Goal: Task Accomplishment & Management: Use online tool/utility

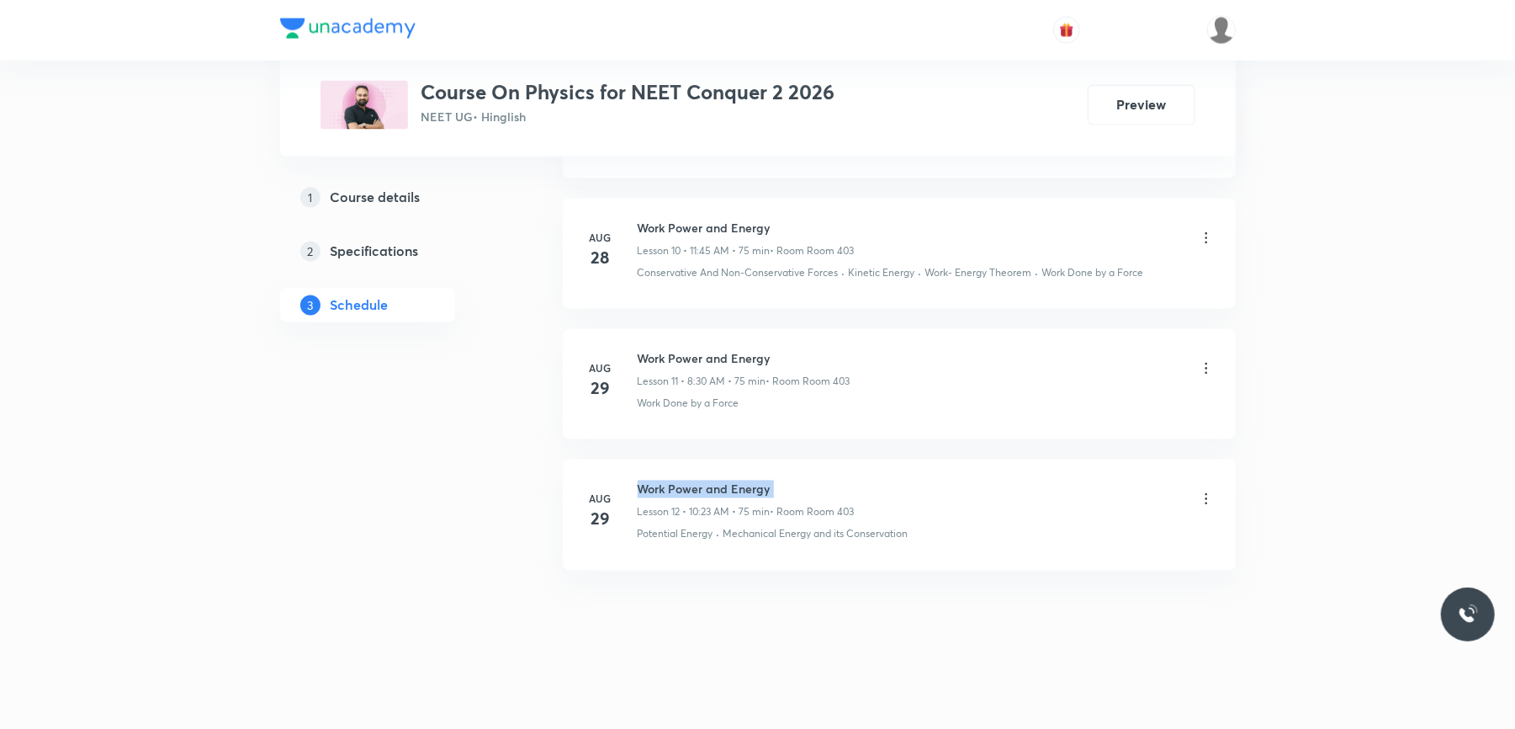
click at [688, 490] on h6 "Work Power and Energy" at bounding box center [746, 489] width 217 height 18
click at [567, 500] on li "[DATE] Work Power and Energy Lesson 12 • 10:23 AM • 75 min • Room Room 403 Pote…" at bounding box center [899, 514] width 673 height 110
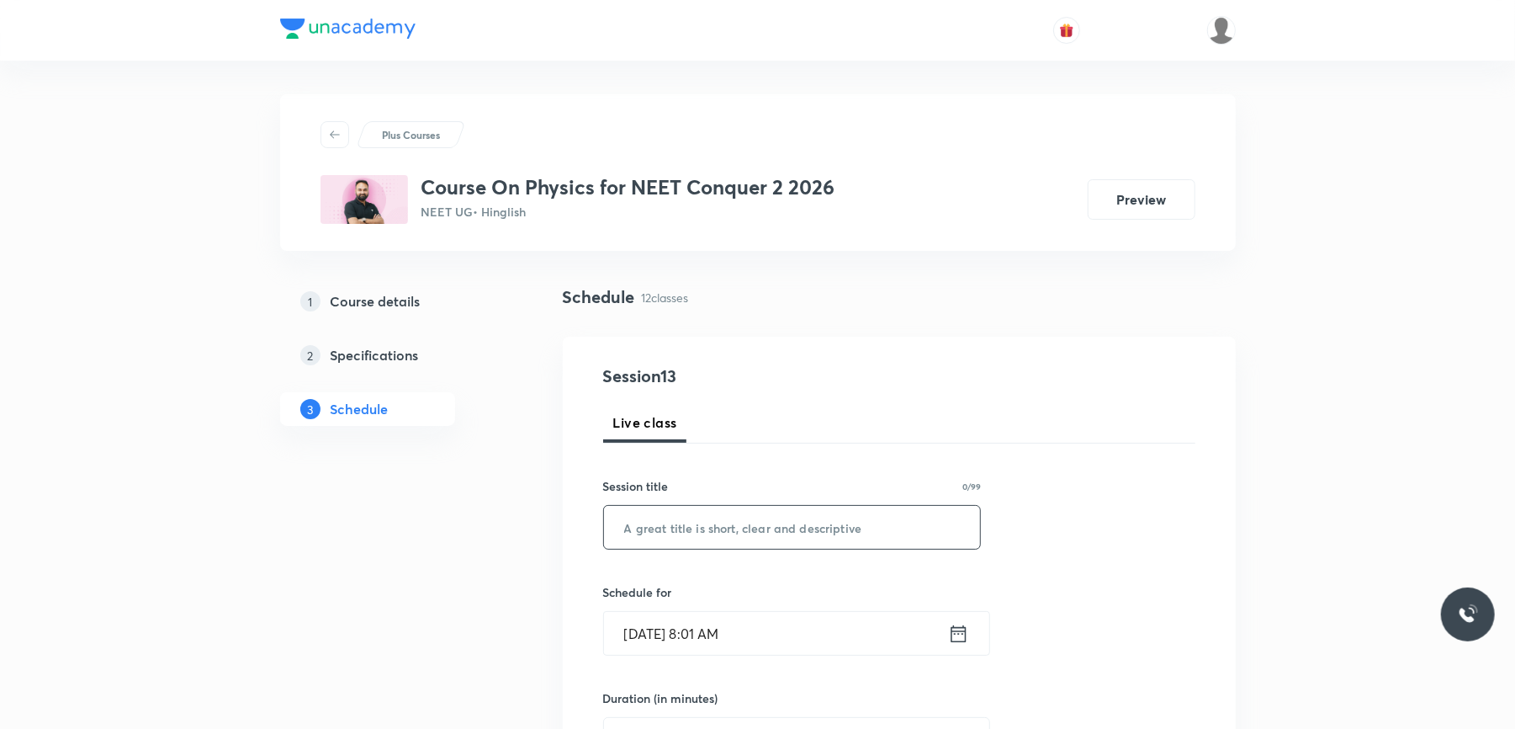
click at [725, 529] on input "text" at bounding box center [792, 527] width 377 height 43
paste input "Work Power and Energy"
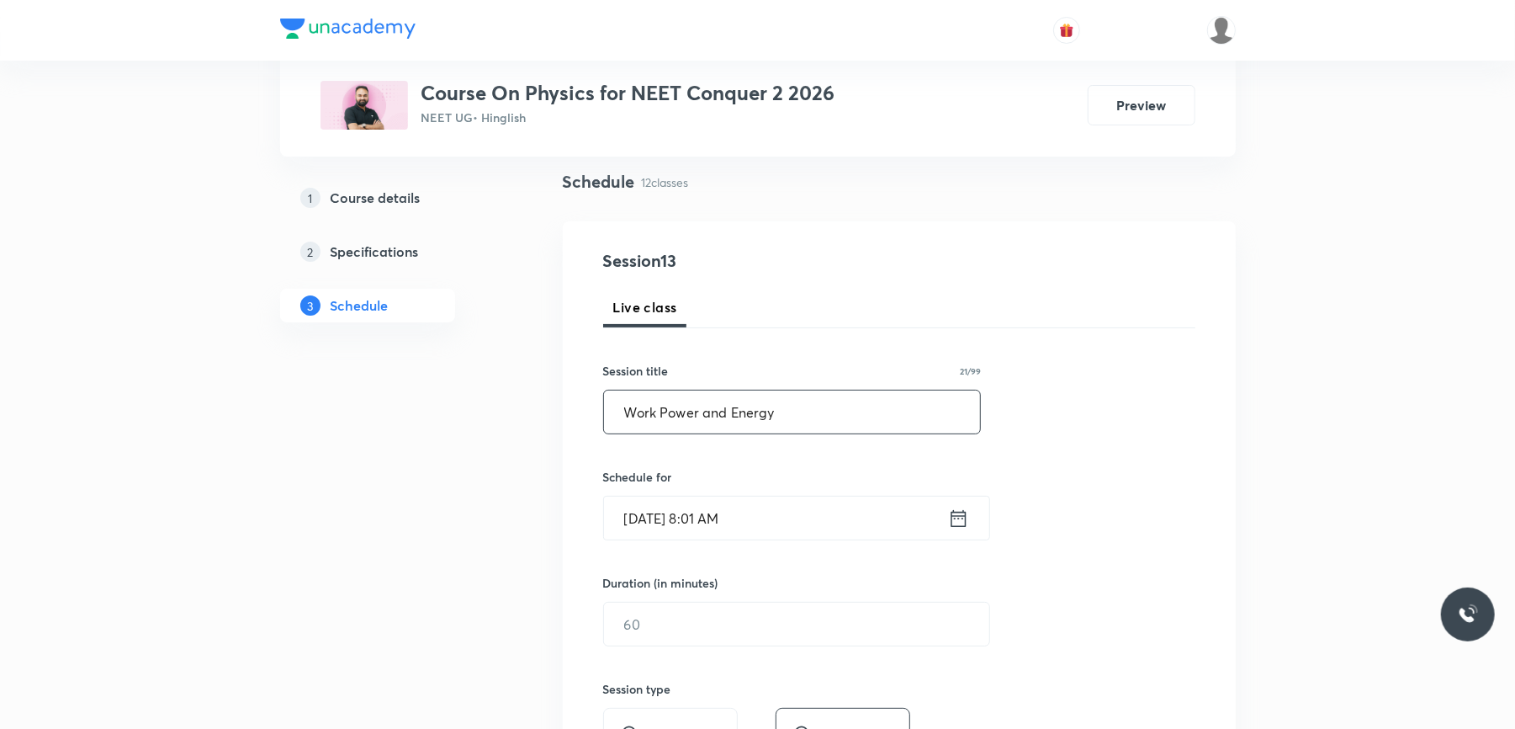
scroll to position [118, 0]
type input "Work Power and Energy"
click at [825, 516] on input "[DATE] 8:01 AM" at bounding box center [776, 515] width 344 height 43
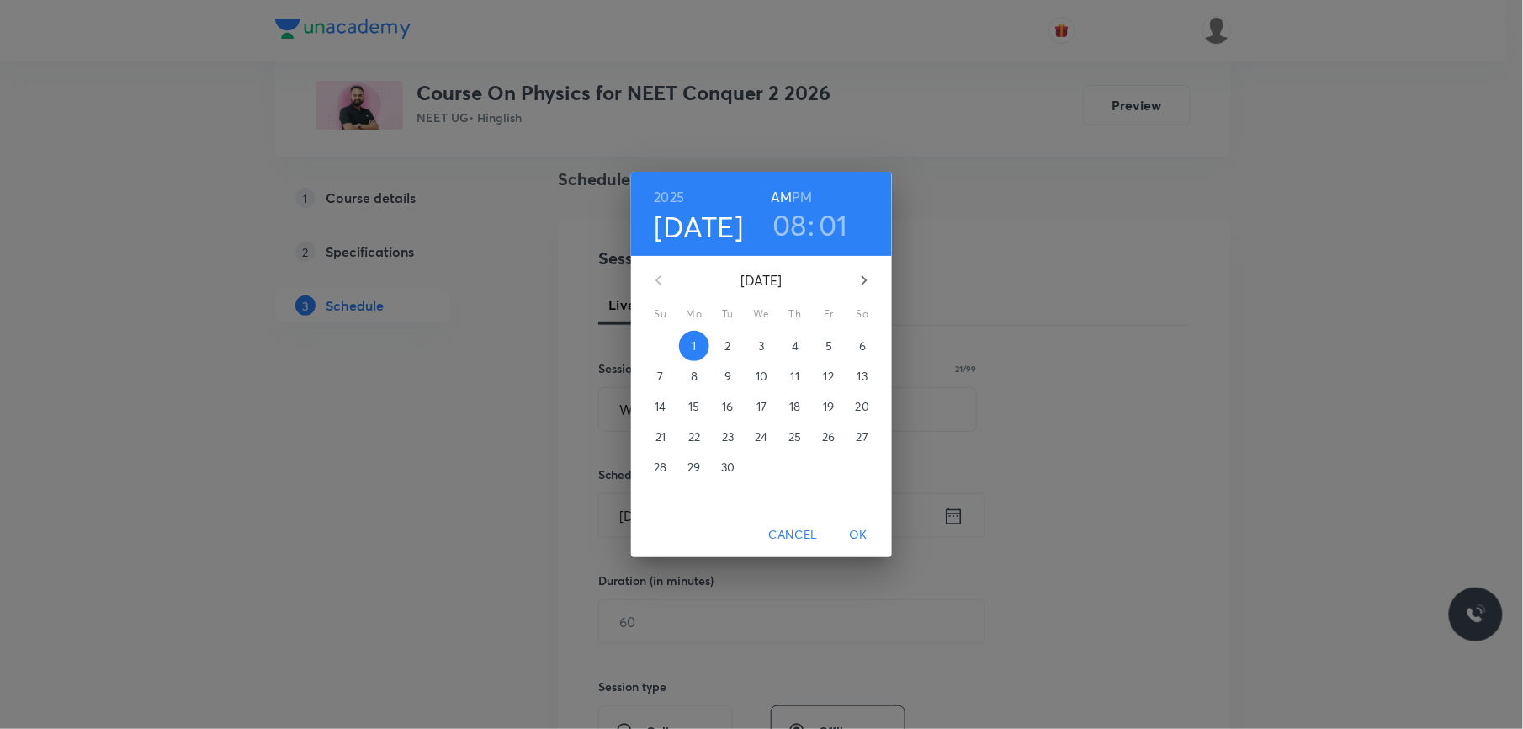
click at [831, 225] on h3 "01" at bounding box center [833, 224] width 29 height 35
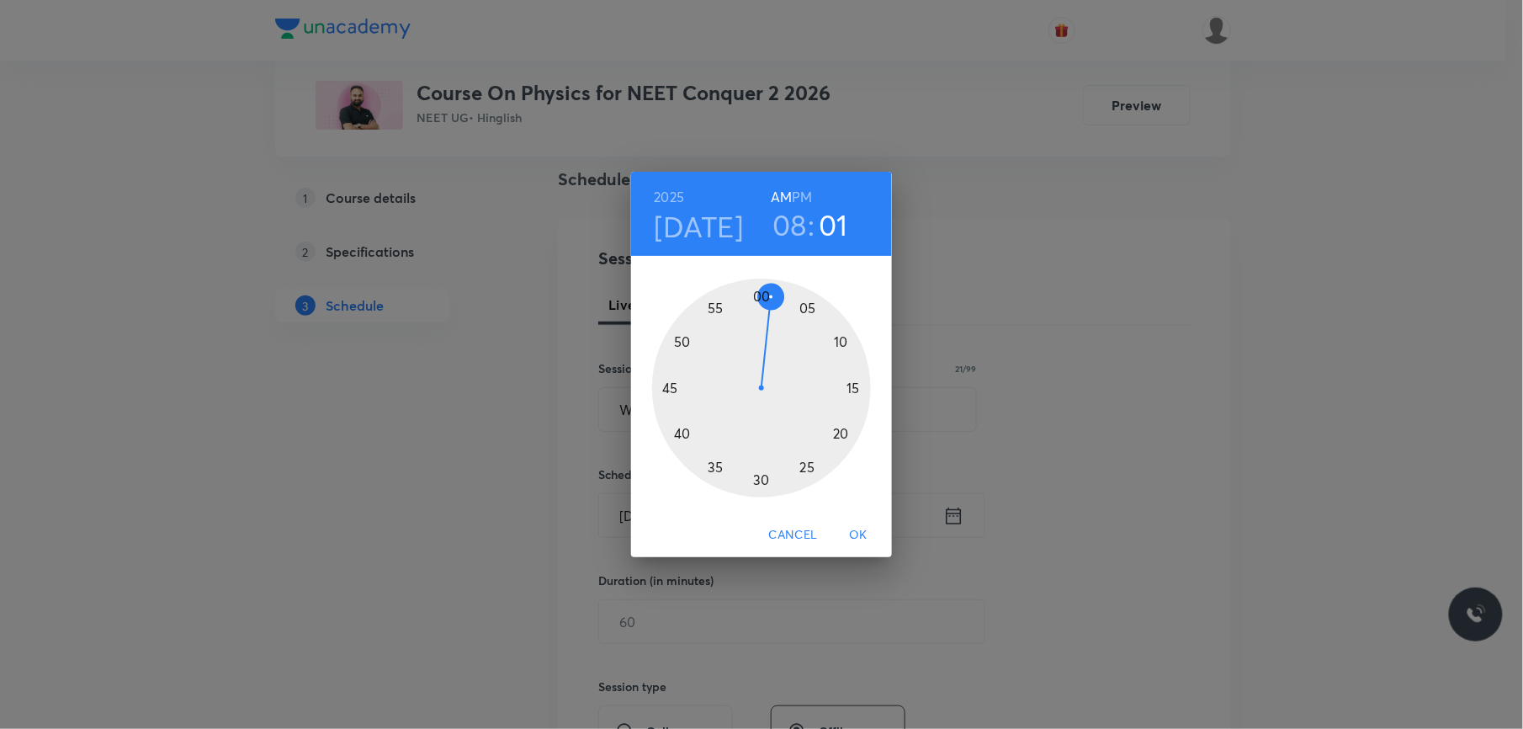
click at [761, 478] on div at bounding box center [761, 388] width 219 height 219
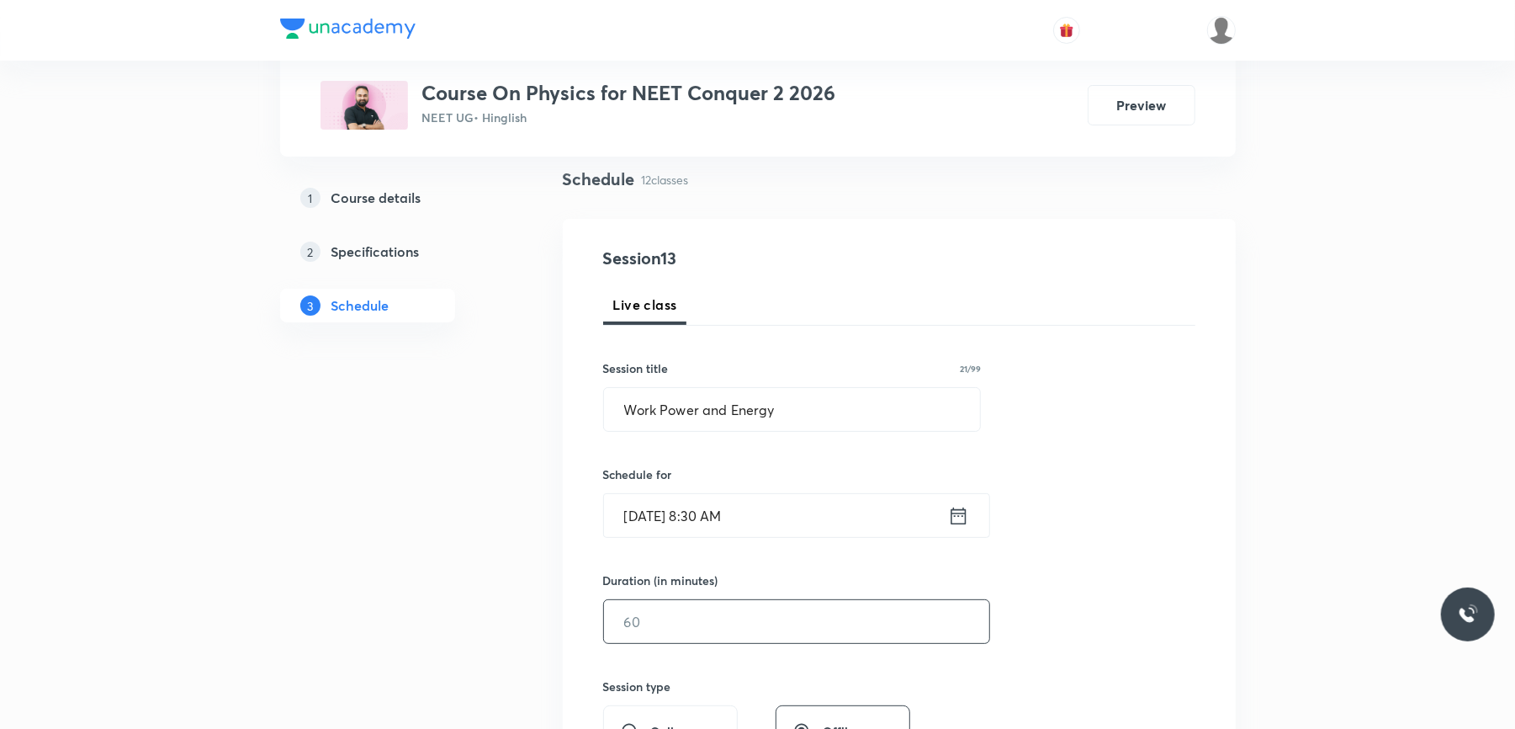
click at [684, 613] on input "text" at bounding box center [796, 621] width 385 height 43
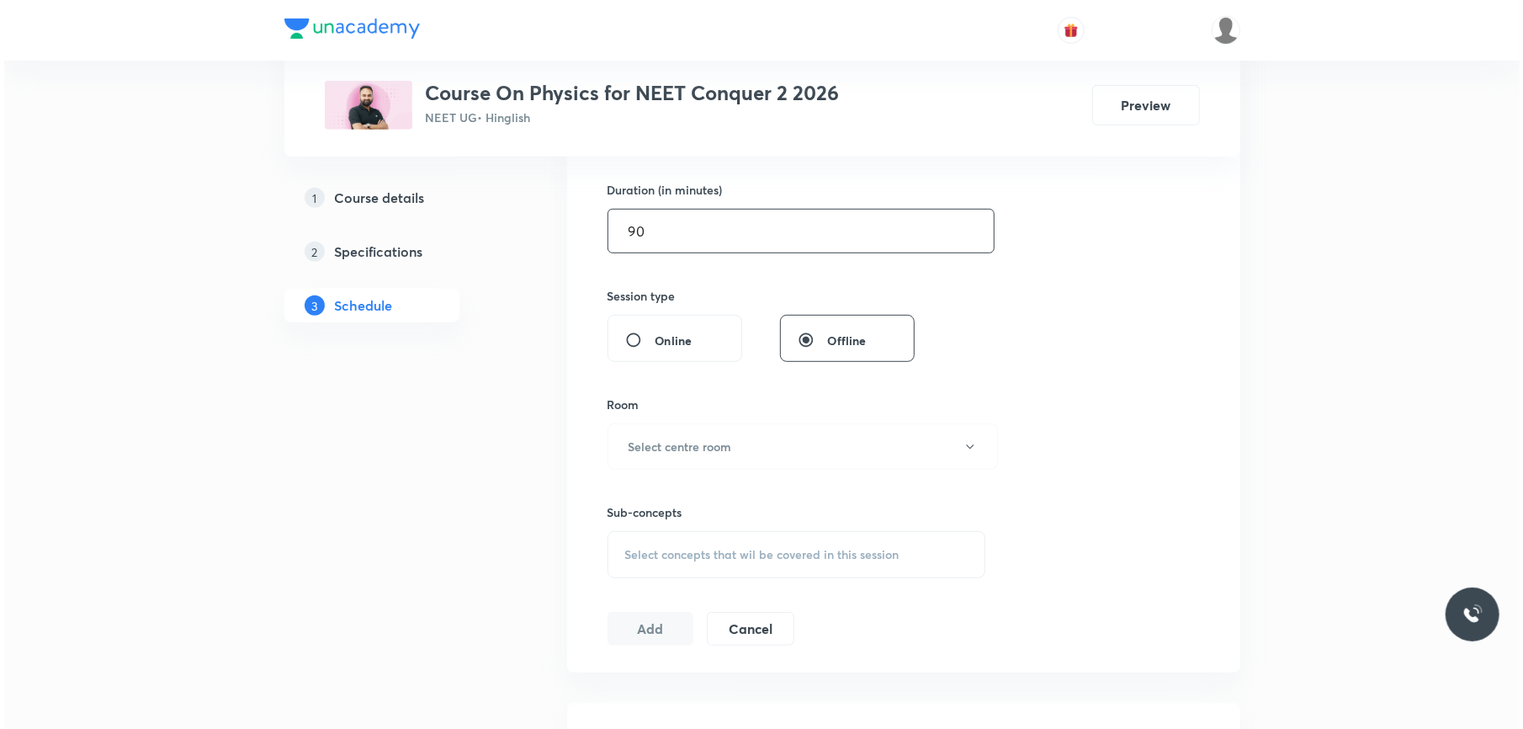
scroll to position [522, 0]
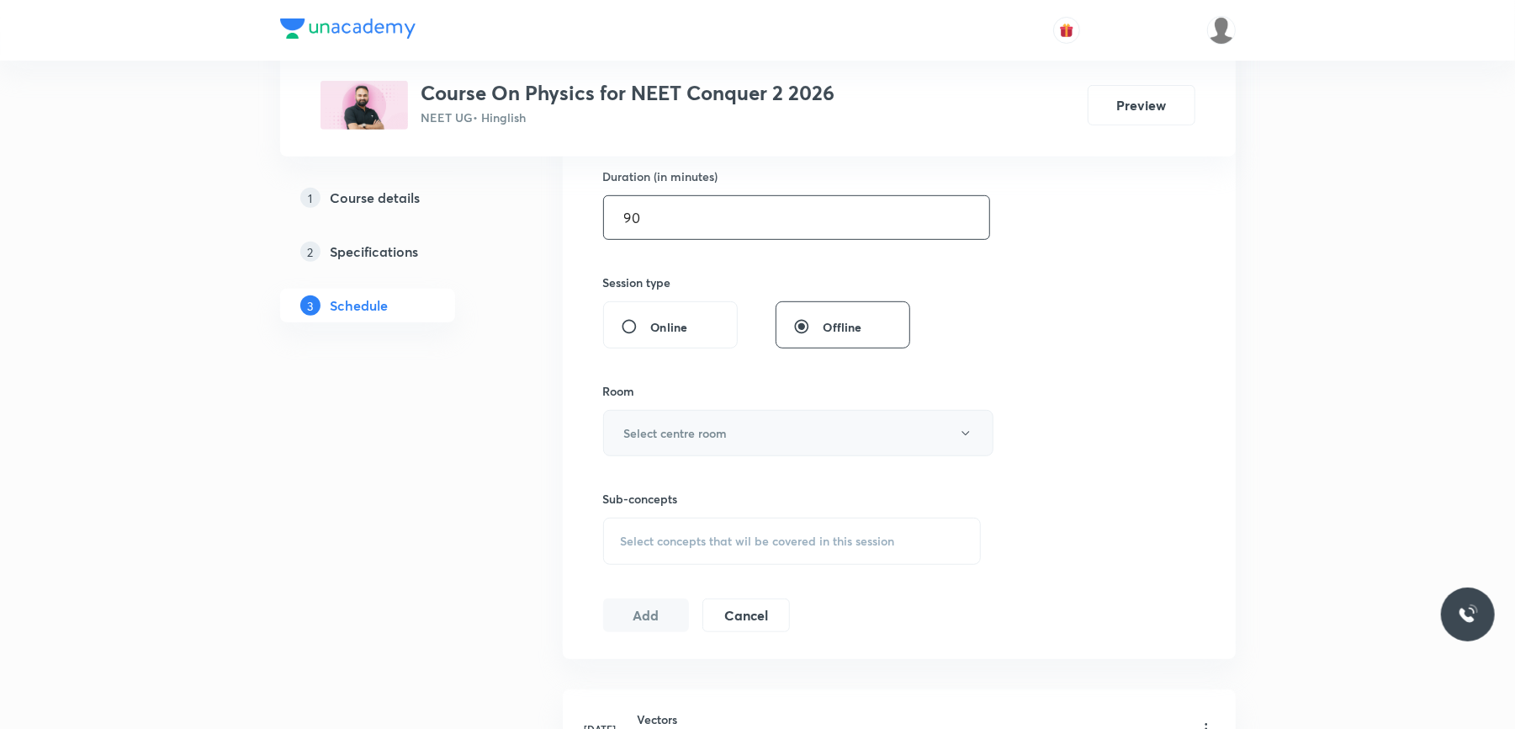
type input "90"
click at [759, 438] on button "Select centre room" at bounding box center [798, 433] width 390 height 46
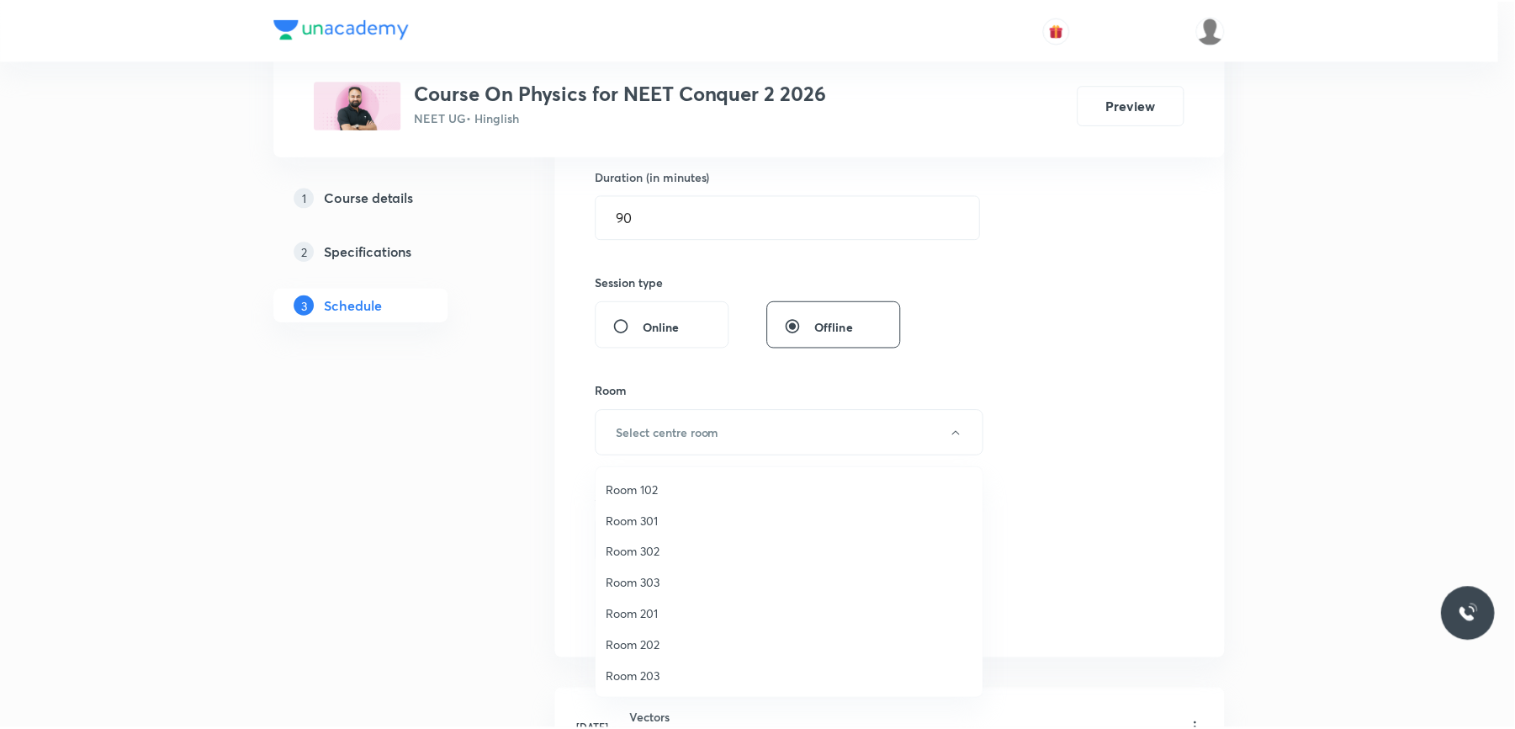
scroll to position [156, 0]
click at [653, 647] on span "Room 403" at bounding box center [793, 645] width 369 height 18
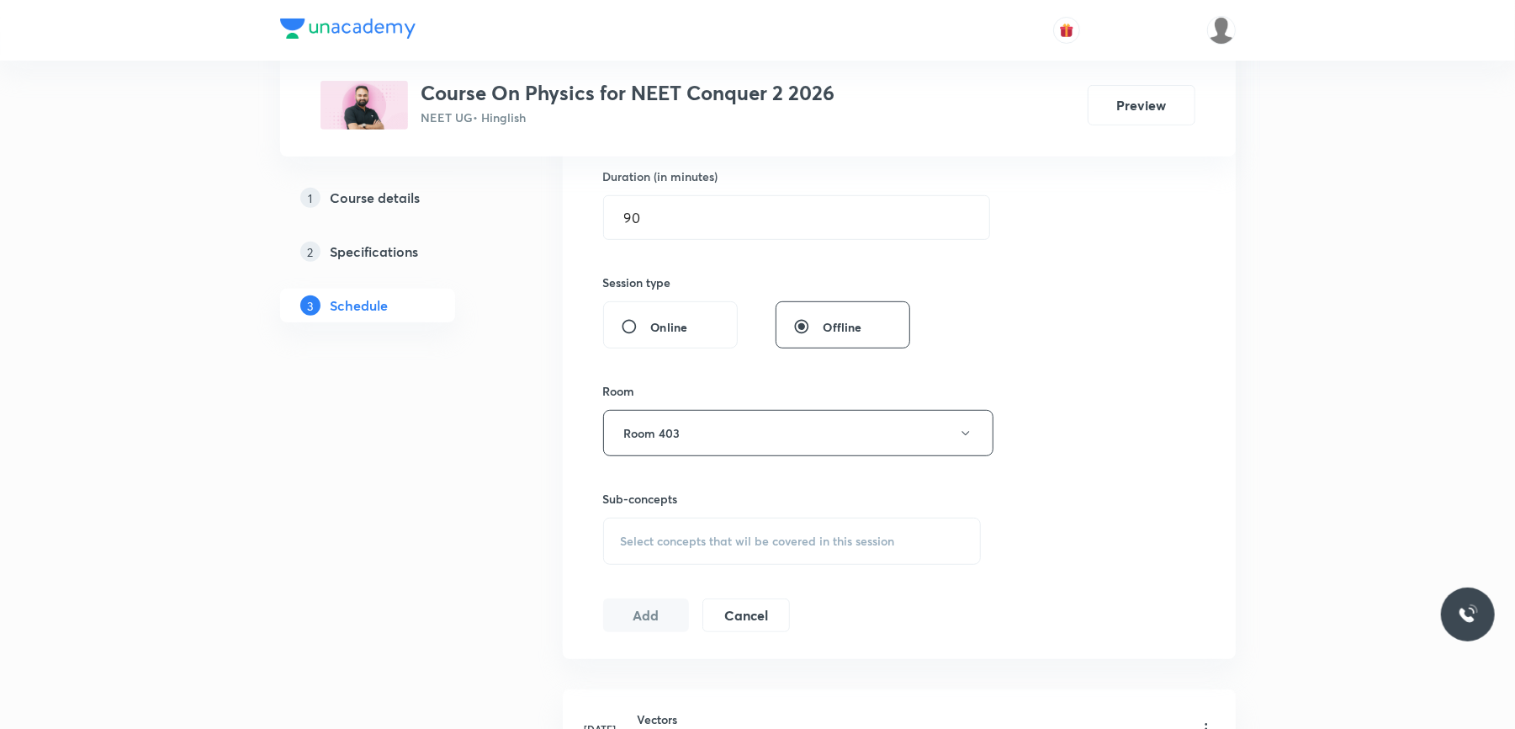
click at [717, 543] on span "Select concepts that wil be covered in this session" at bounding box center [758, 540] width 274 height 13
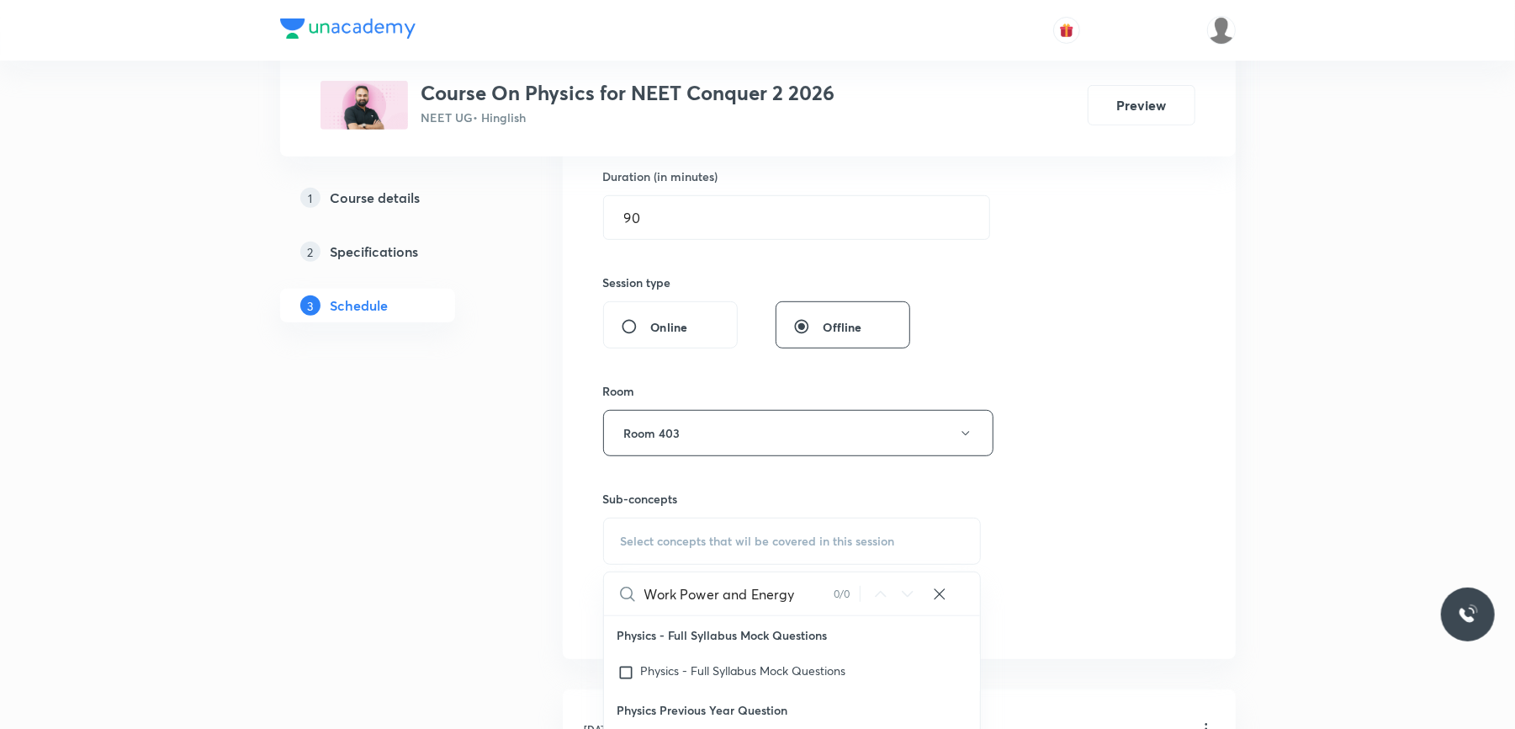
drag, startPoint x: 683, startPoint y: 599, endPoint x: 820, endPoint y: 593, distance: 136.4
click at [820, 593] on input "Work Power and Energy" at bounding box center [739, 593] width 189 height 43
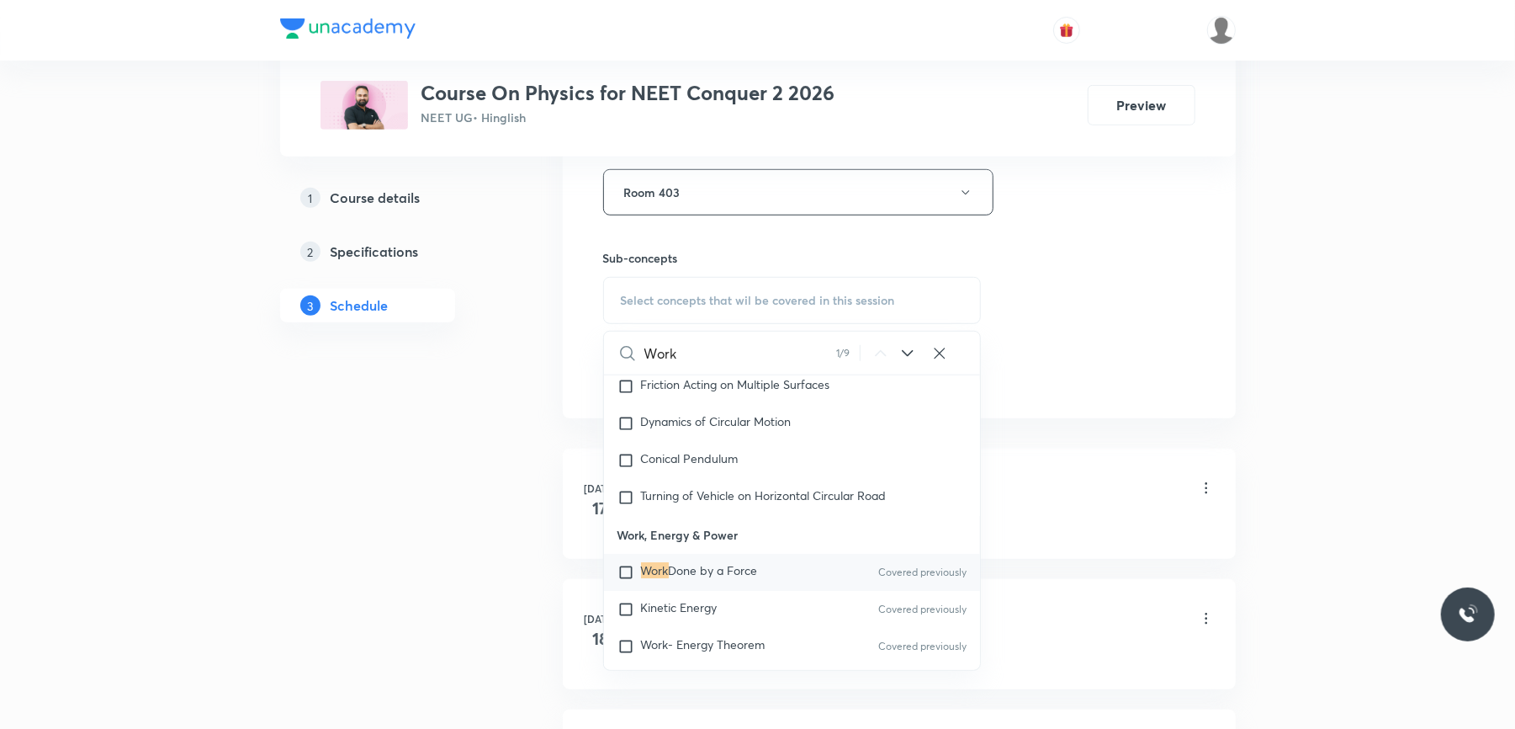
scroll to position [859, 0]
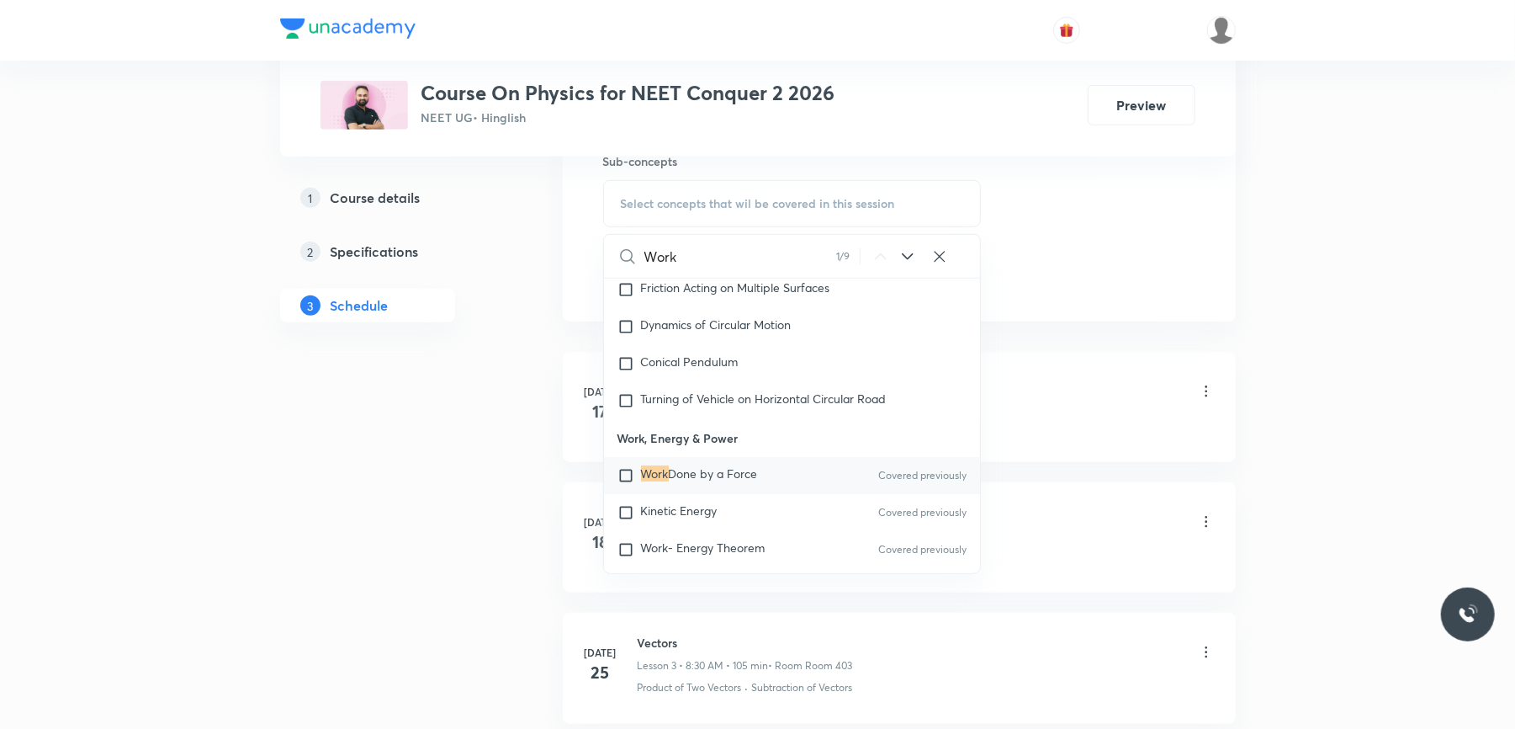
type input "Work"
click at [628, 484] on input "checkbox" at bounding box center [630, 475] width 24 height 17
checkbox input "true"
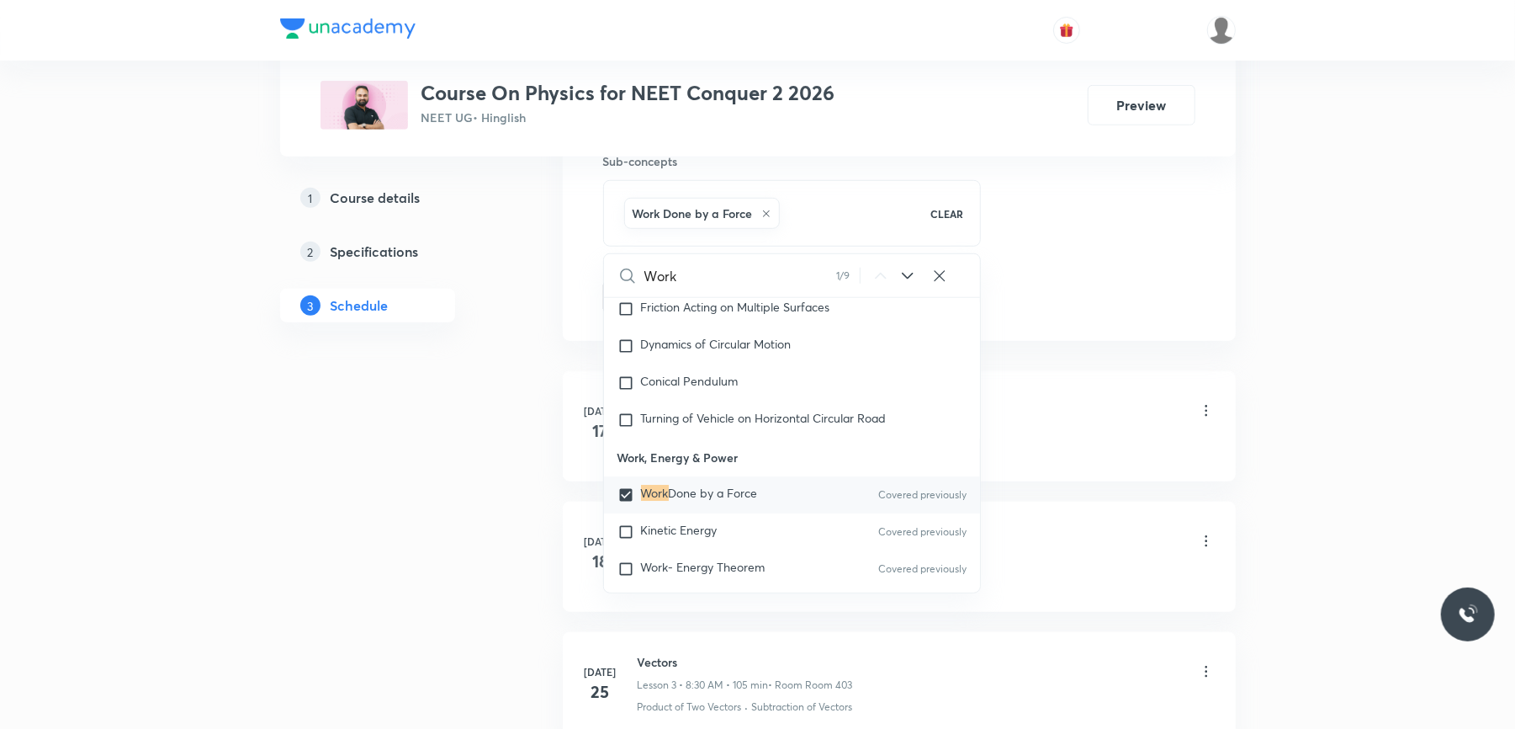
click at [559, 241] on div "Plus Courses Course On Physics for NEET Conquer 2 2026 NEET UG • Hinglish Previ…" at bounding box center [758, 640] width 956 height 2811
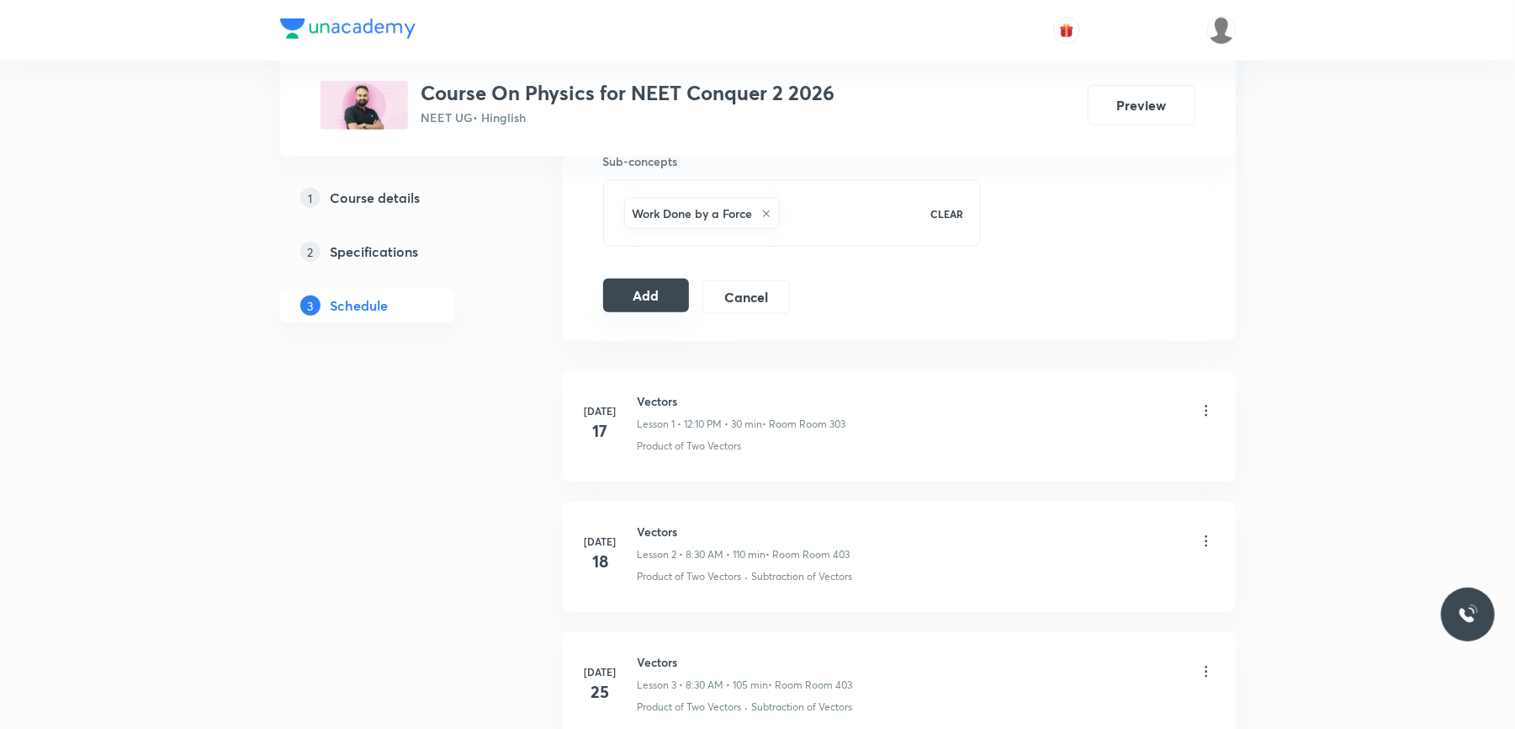
click at [624, 293] on button "Add" at bounding box center [646, 296] width 87 height 34
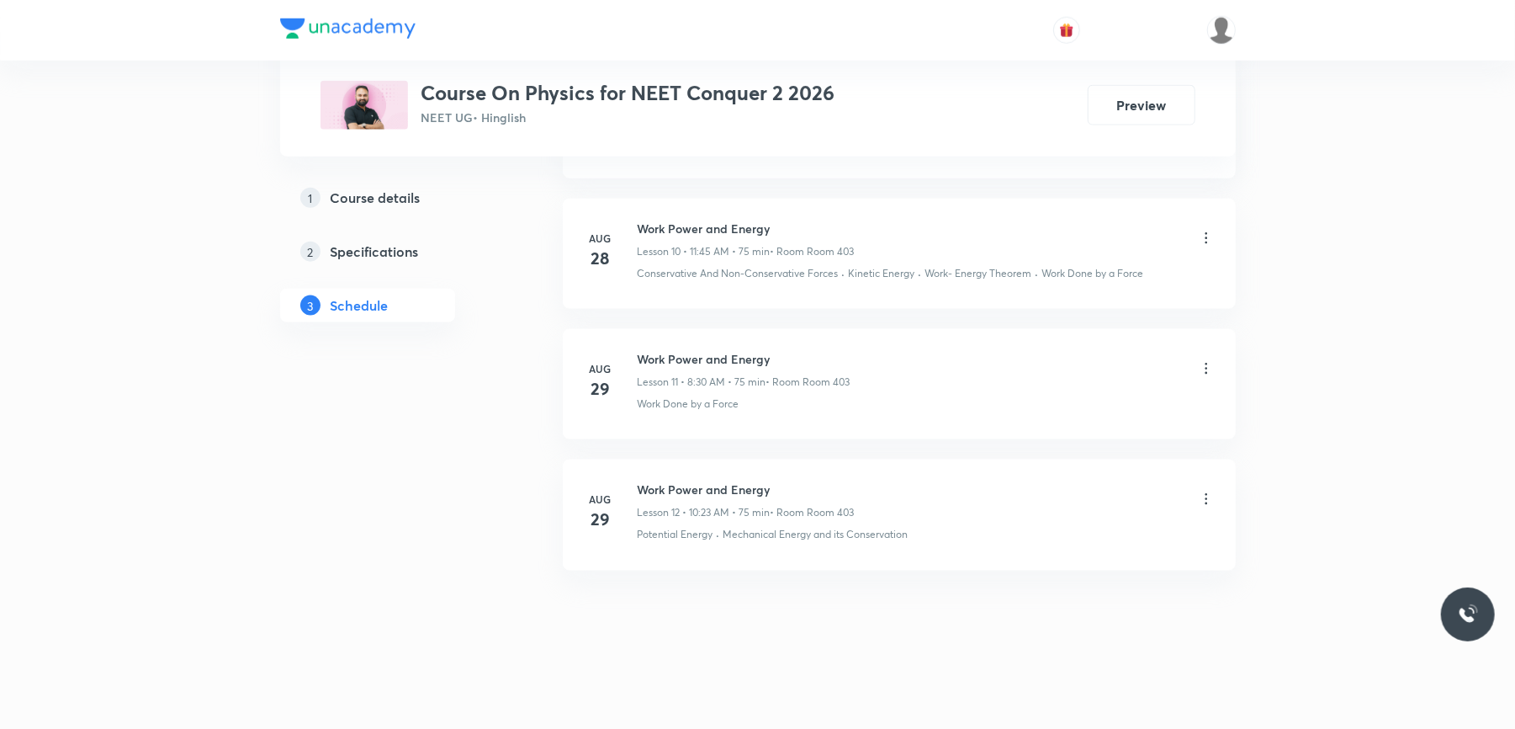
scroll to position [1552, 0]
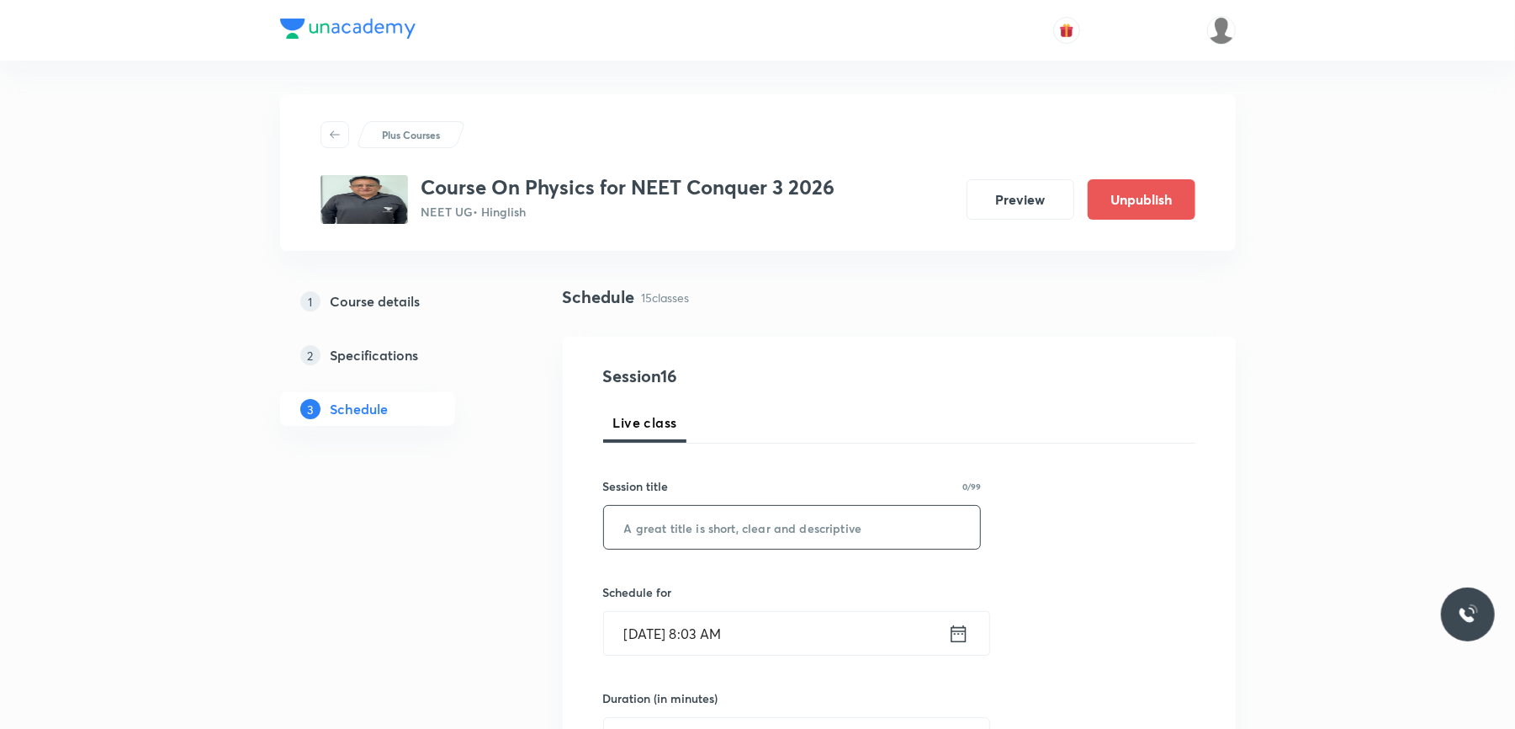
click at [693, 549] on input "text" at bounding box center [792, 527] width 377 height 43
paste input "NLM & Friction"
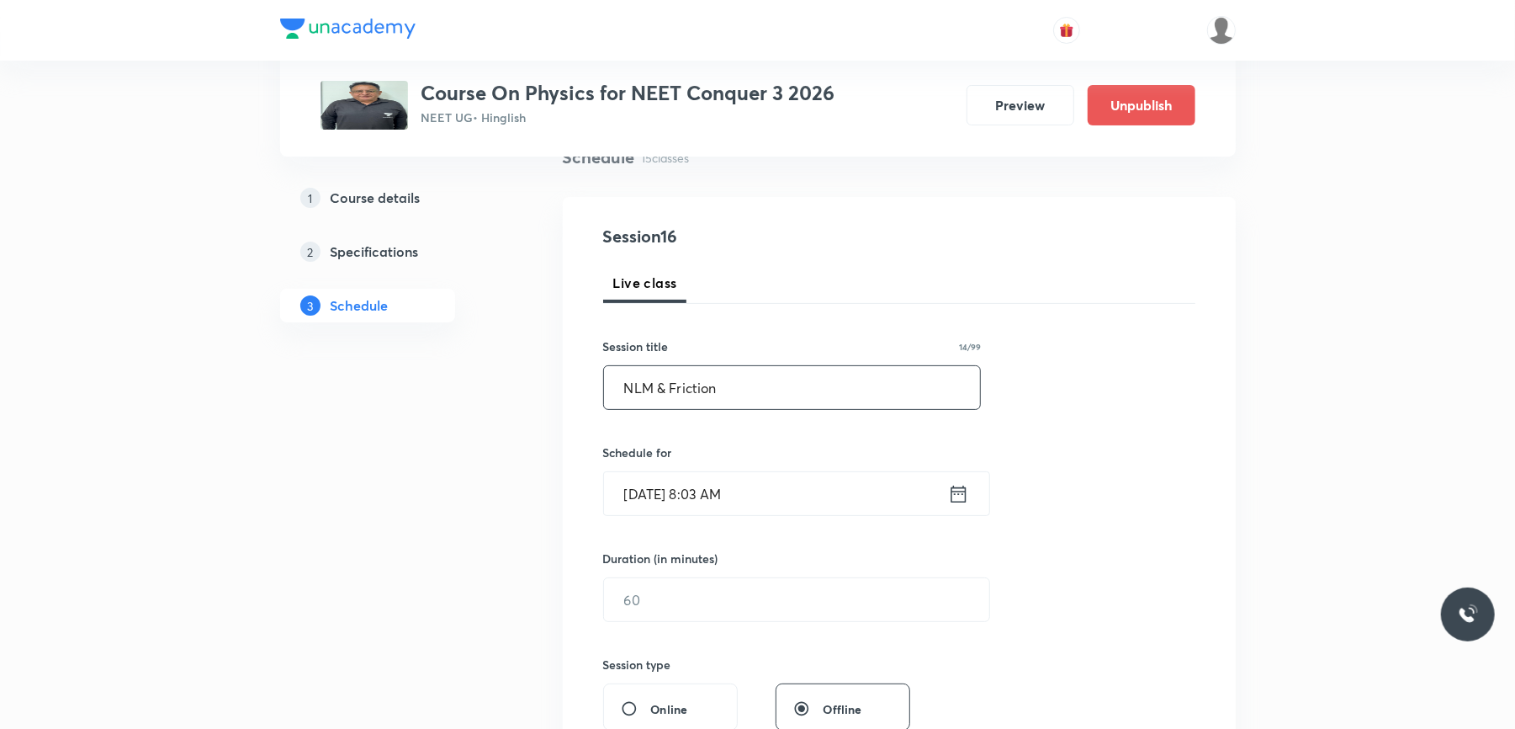
scroll to position [165, 0]
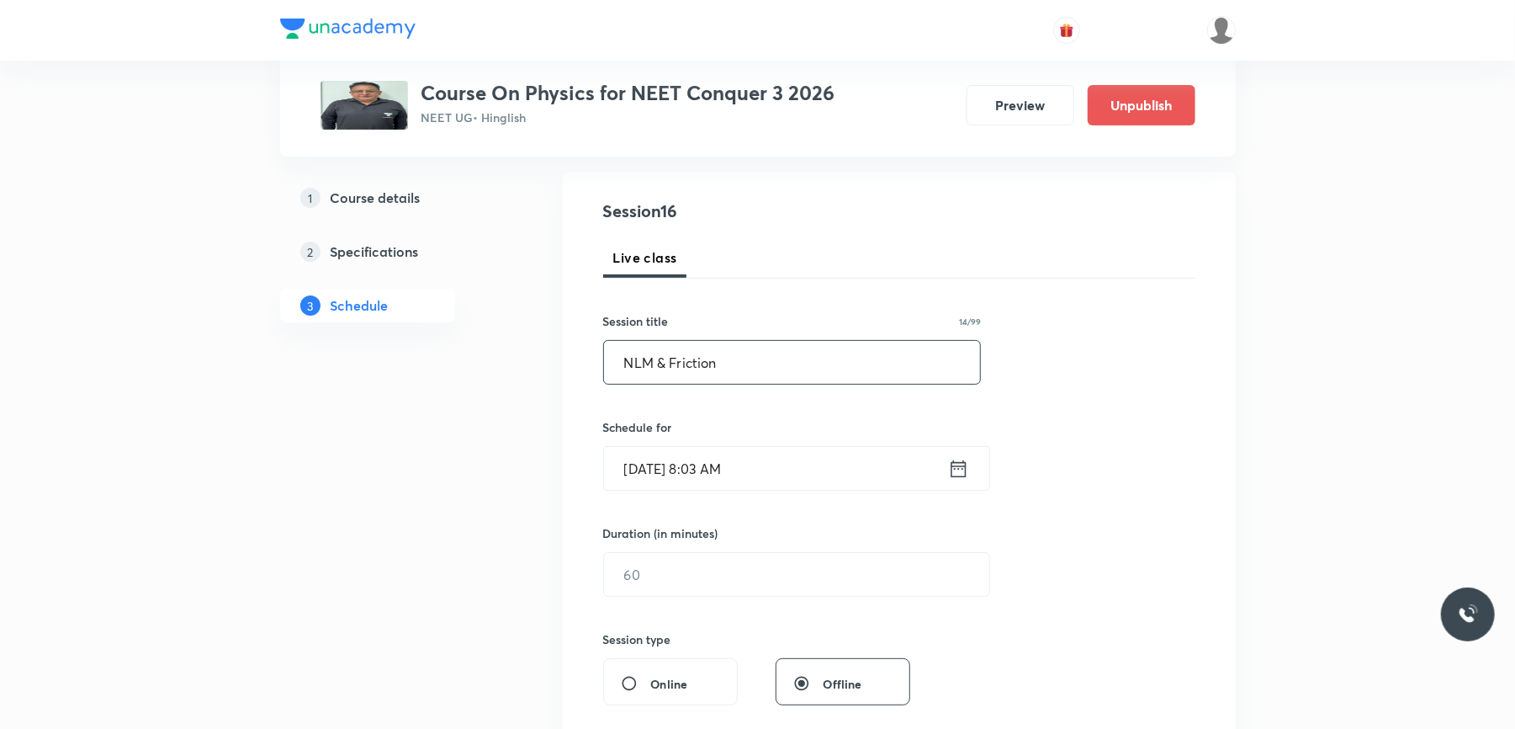
type input "NLM & Friction"
click at [798, 464] on input "Sept 1, 2025, 8:03 AM" at bounding box center [776, 468] width 344 height 43
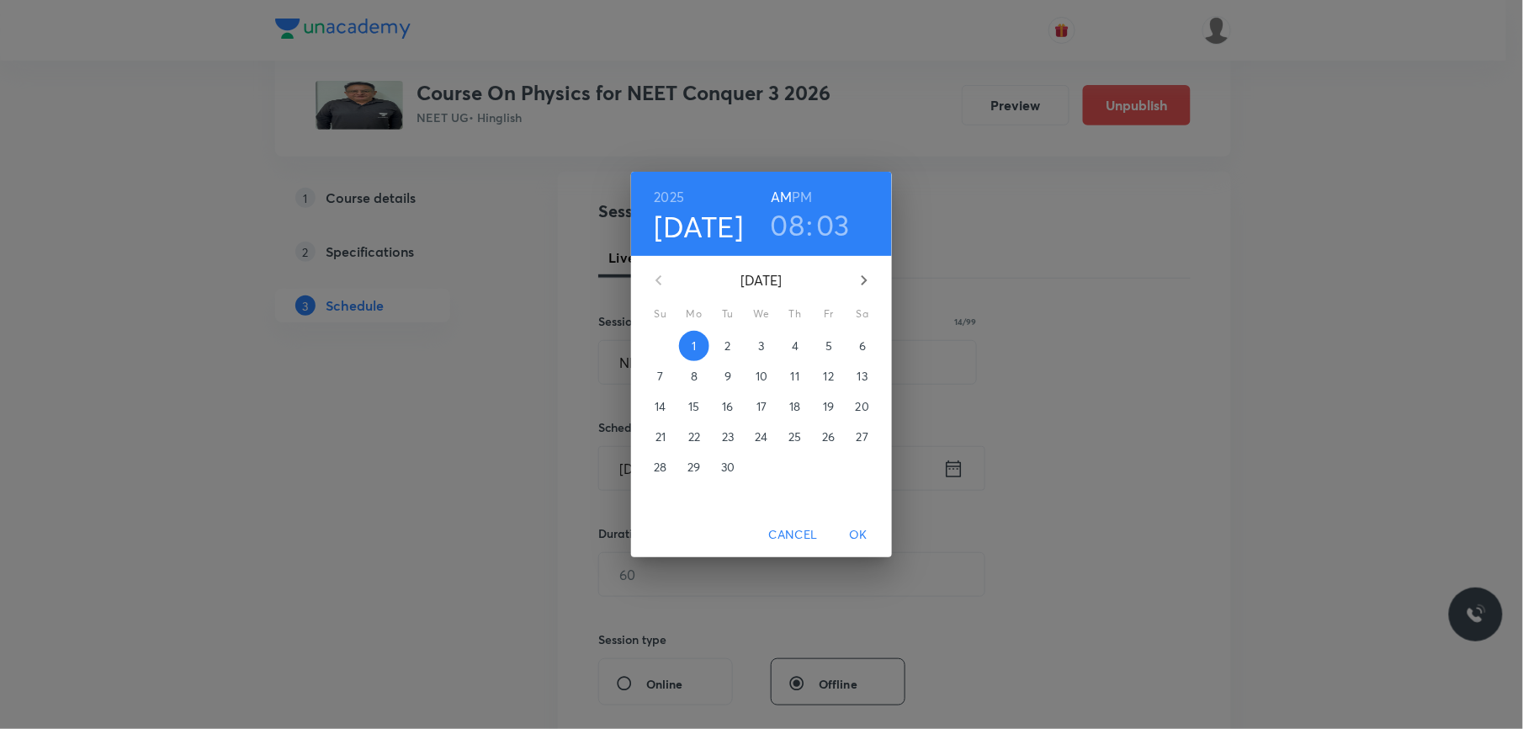
click at [843, 233] on h3 "03" at bounding box center [834, 224] width 34 height 35
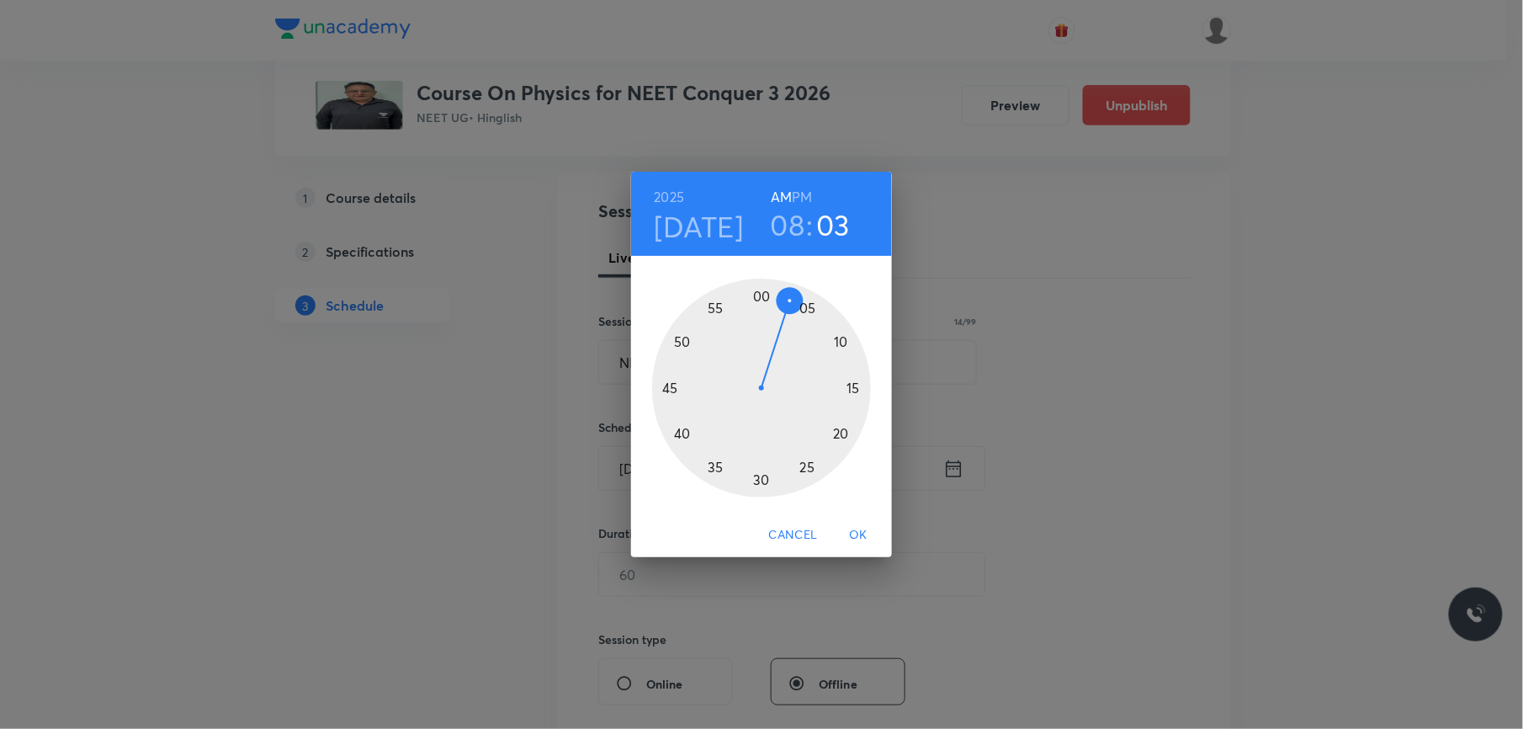
click at [759, 480] on div at bounding box center [761, 388] width 219 height 219
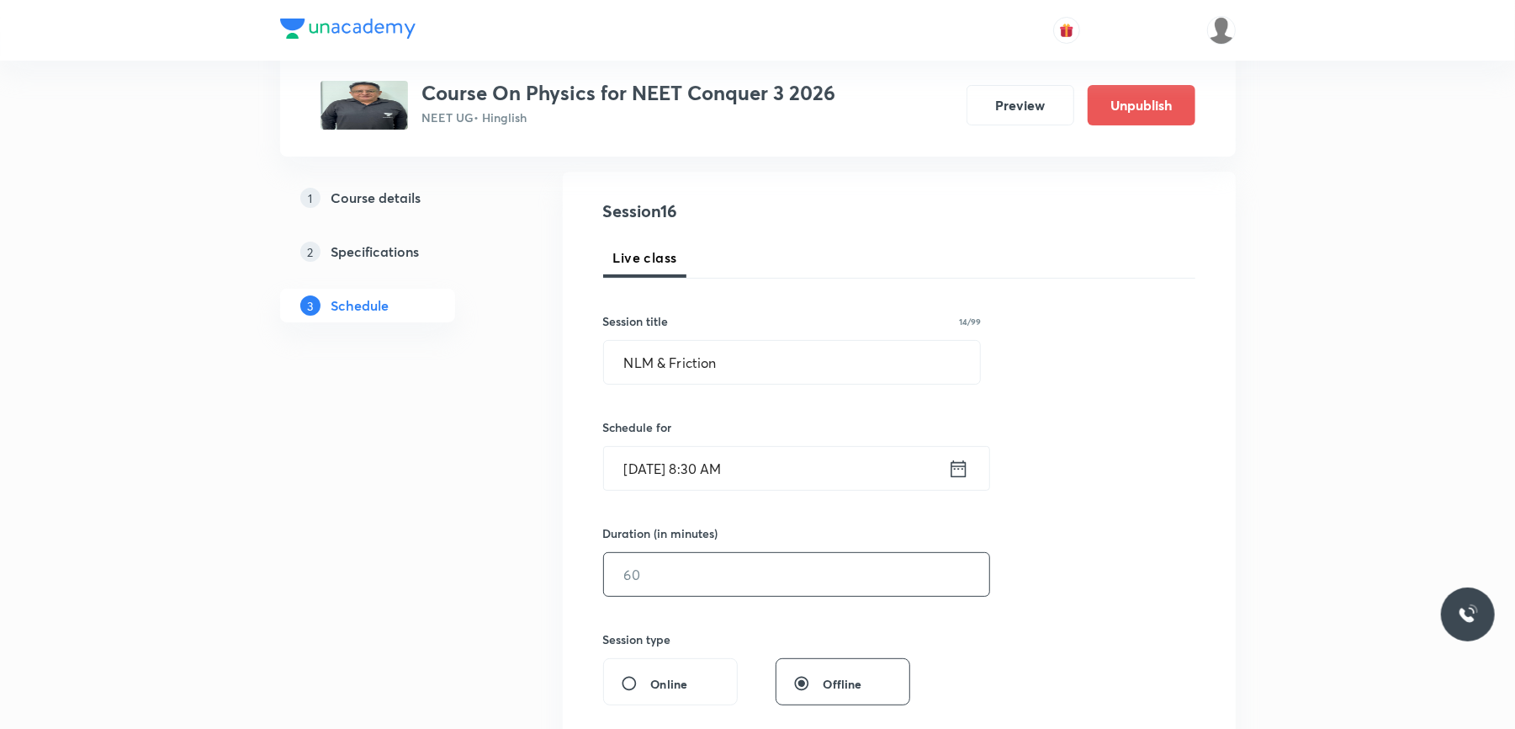
click at [683, 581] on input "text" at bounding box center [796, 574] width 385 height 43
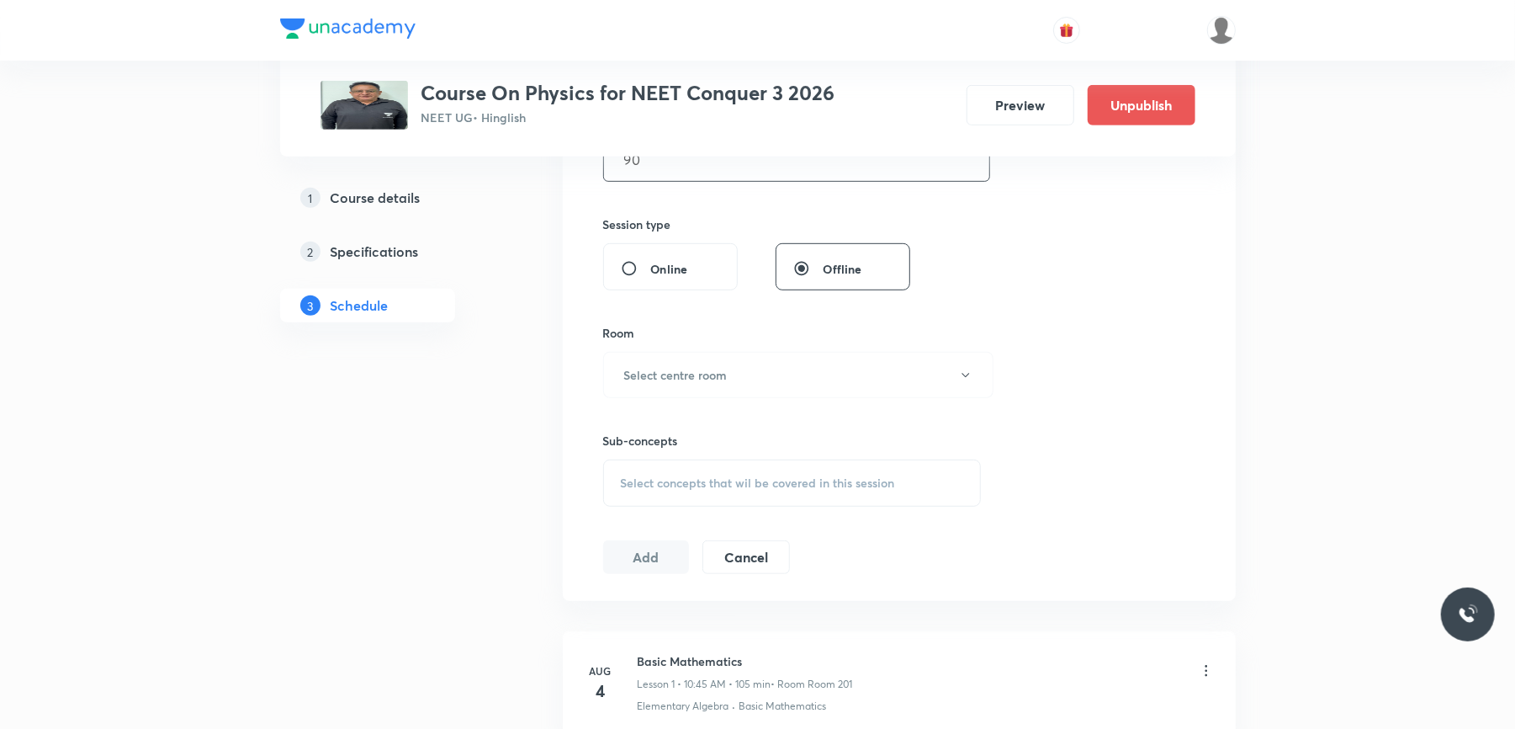
scroll to position [581, 0]
type input "90"
click at [729, 371] on button "Select centre room" at bounding box center [798, 374] width 390 height 46
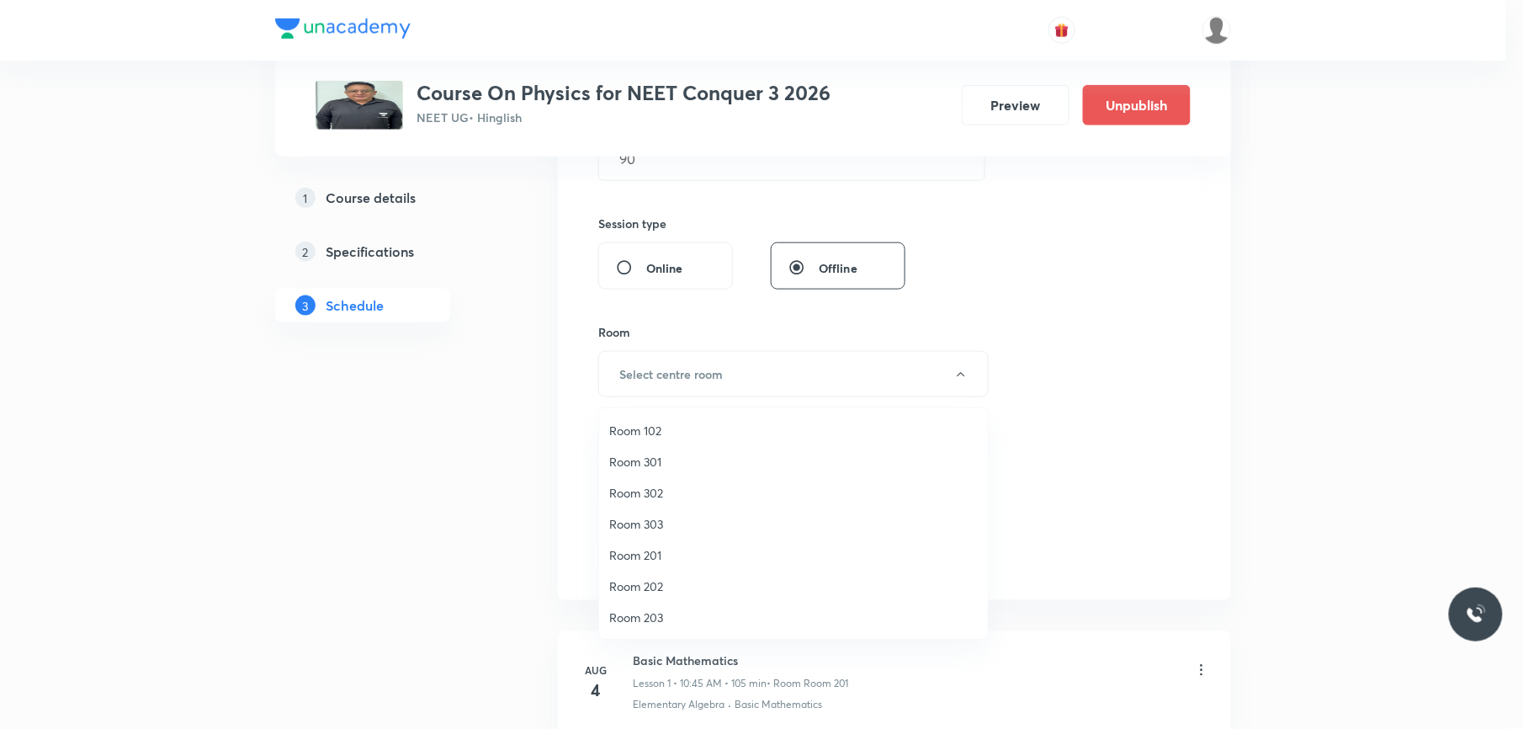
click at [650, 553] on span "Room 201" at bounding box center [793, 555] width 369 height 18
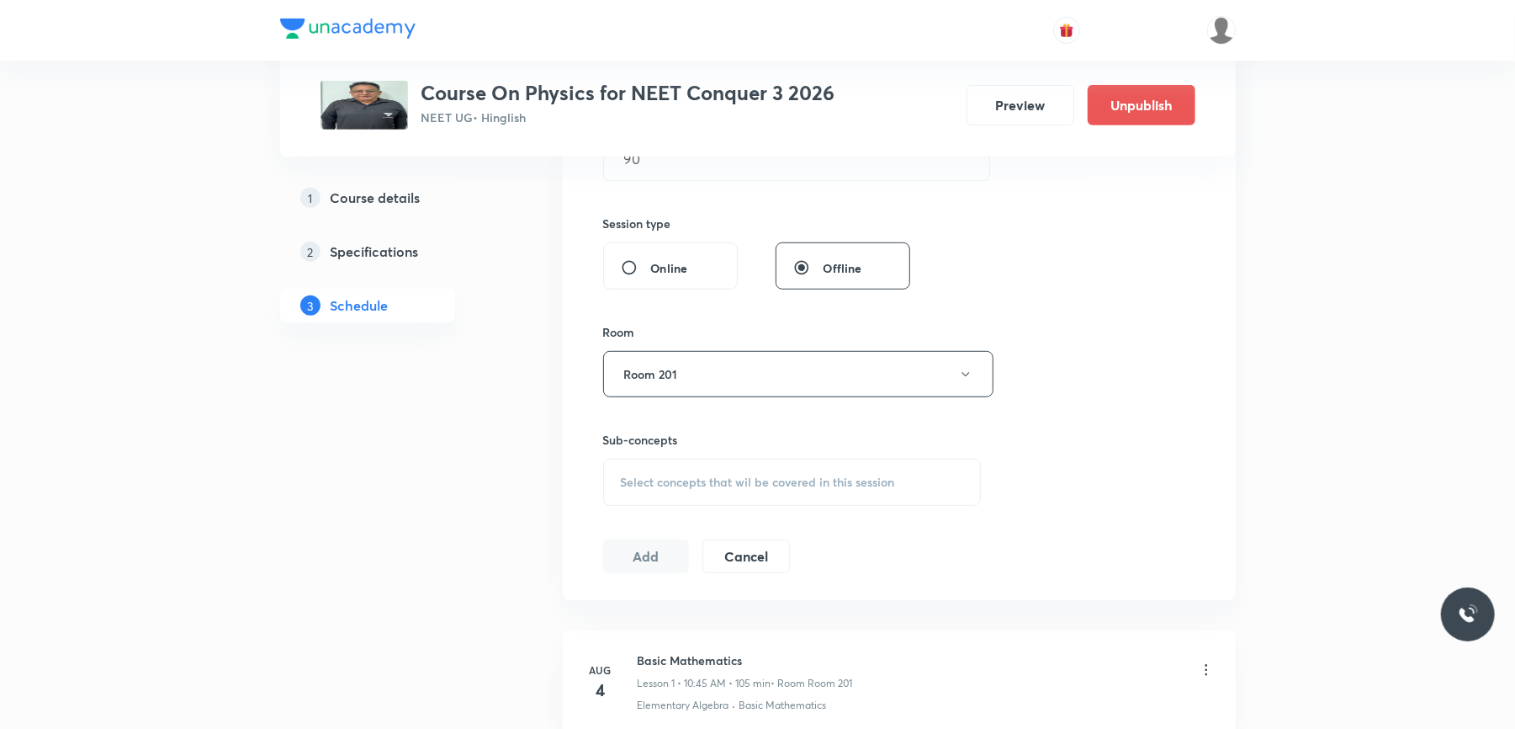
click at [692, 476] on span "Select concepts that wil be covered in this session" at bounding box center [758, 481] width 274 height 13
click at [690, 539] on input "NLM & Friction" at bounding box center [739, 534] width 189 height 43
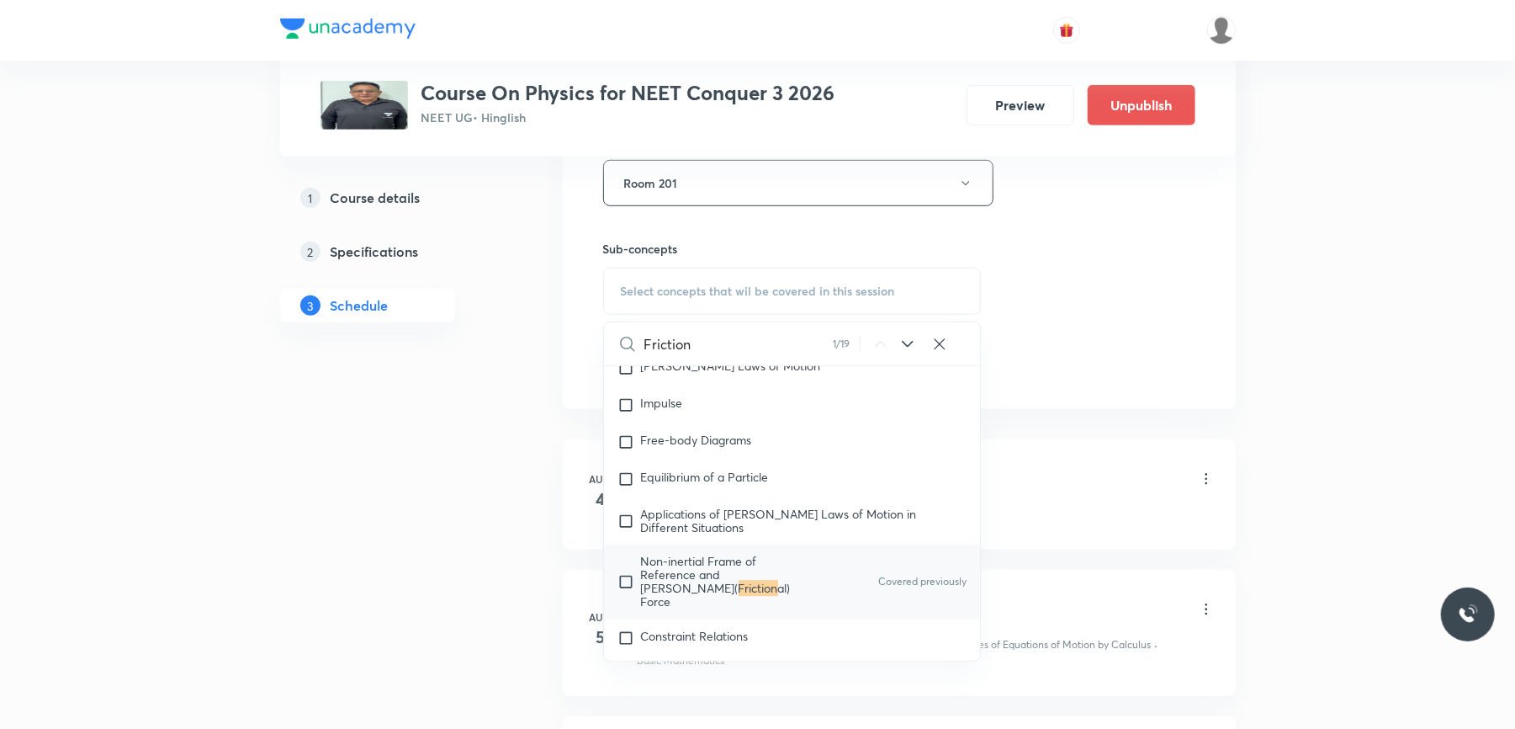
scroll to position [771, 0]
type input "Friction"
click at [628, 602] on input "checkbox" at bounding box center [630, 582] width 24 height 54
checkbox input "true"
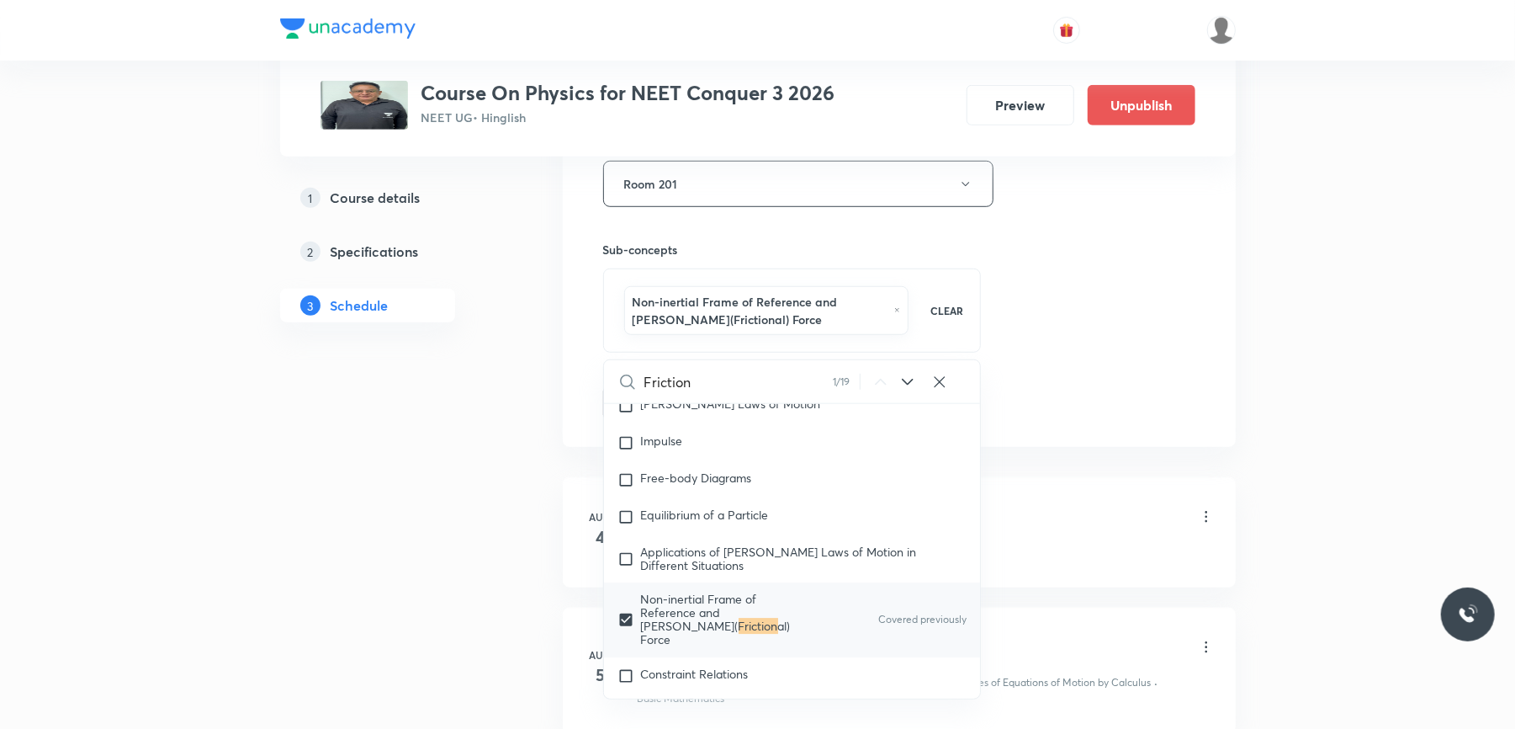
click at [579, 347] on div "Session 16 Live class Session title 14/99 NLM & Friction ​ Schedule for Sept 1,…" at bounding box center [899, 6] width 673 height 881
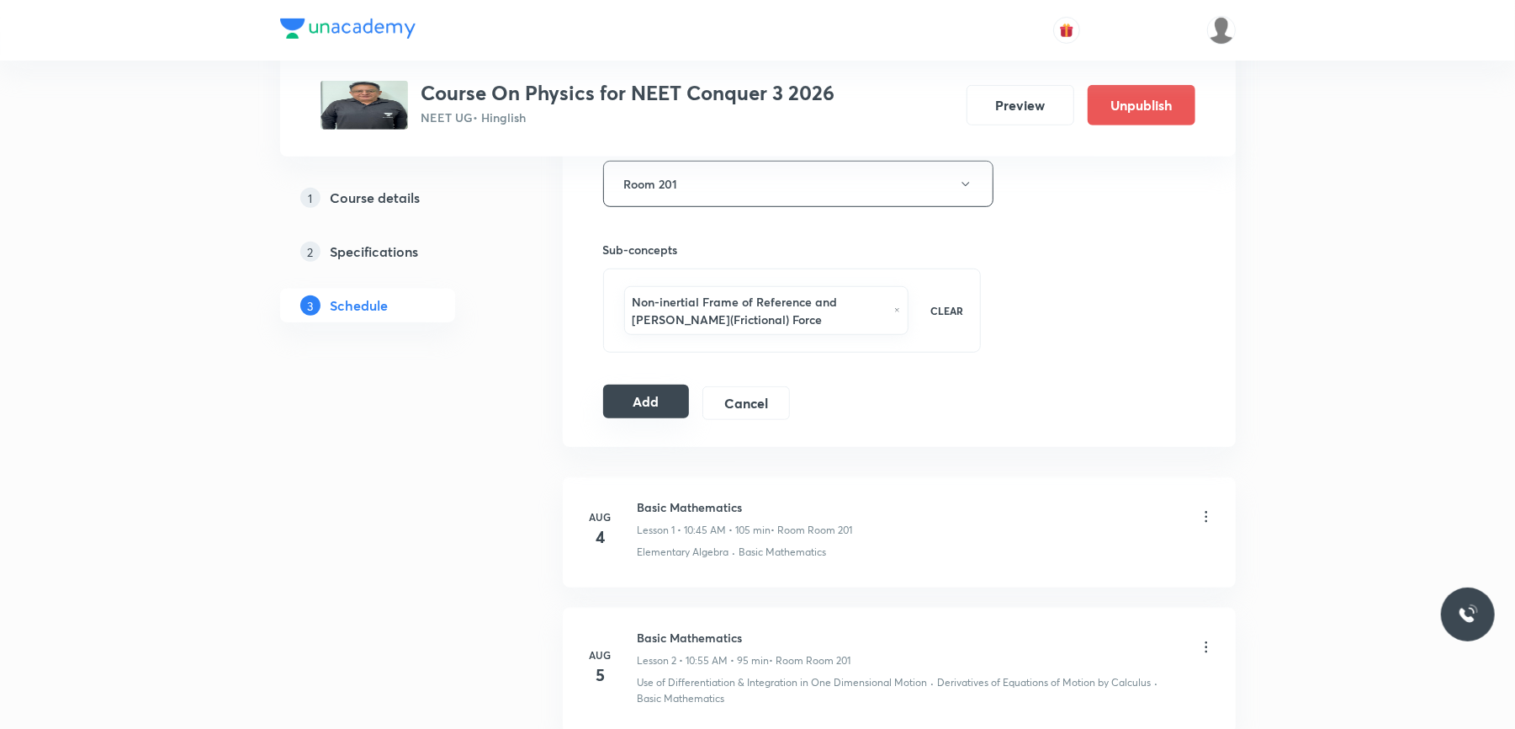
click at [639, 408] on button "Add" at bounding box center [646, 402] width 87 height 34
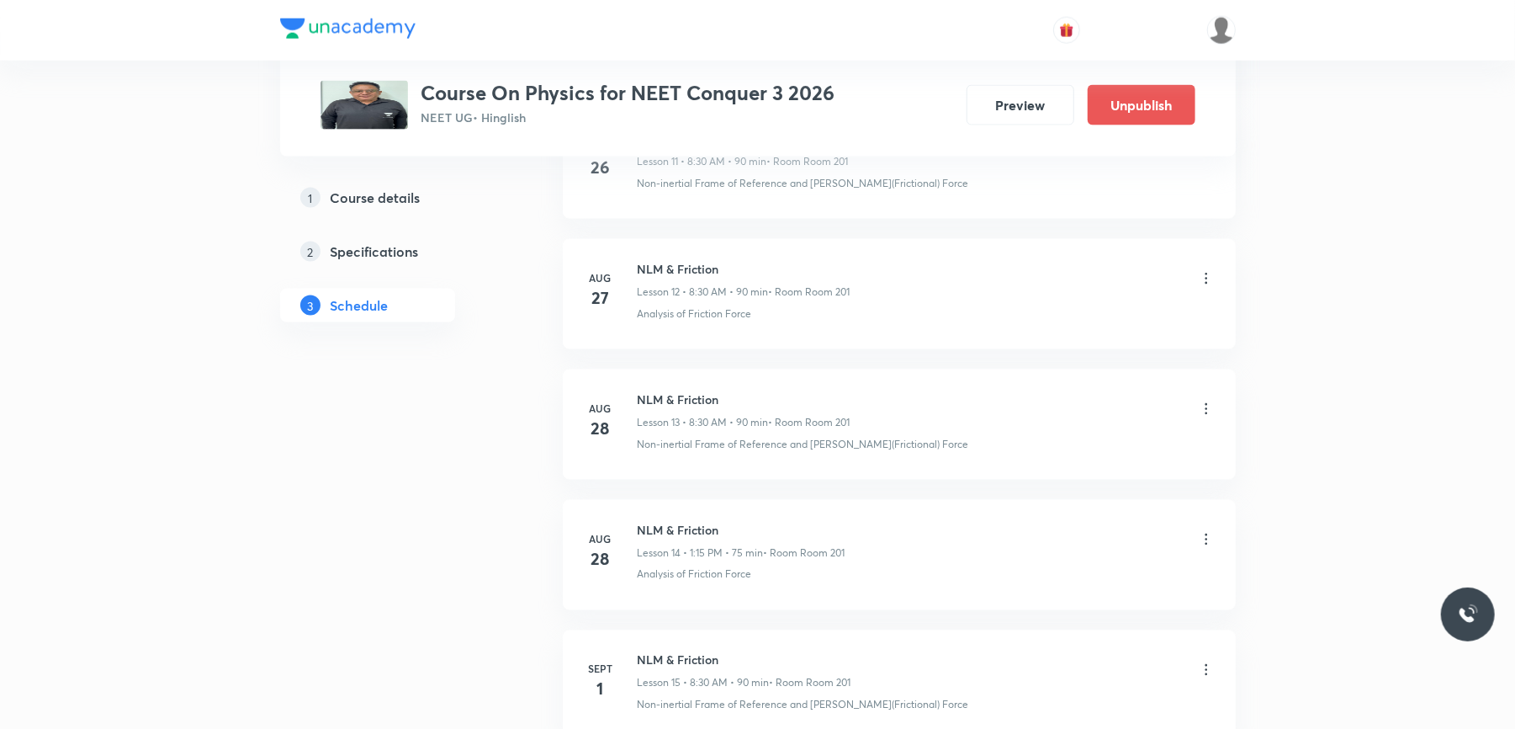
scroll to position [2006, 0]
